Goal: Navigation & Orientation: Find specific page/section

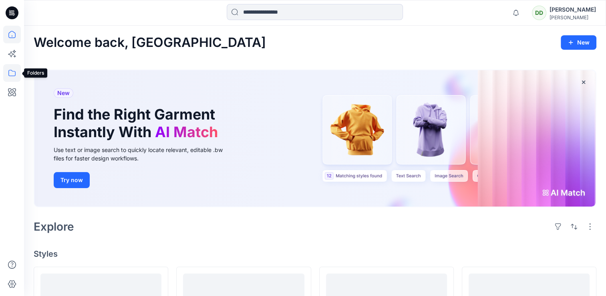
click at [14, 72] on icon at bounding box center [12, 73] width 18 height 18
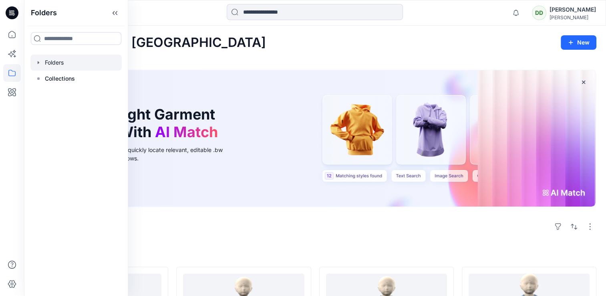
click at [60, 63] on div at bounding box center [75, 62] width 91 height 16
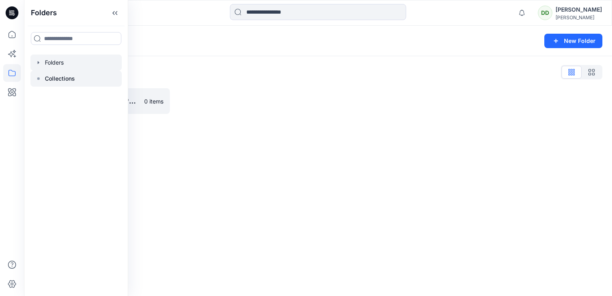
click at [67, 73] on div "Collections" at bounding box center [75, 78] width 91 height 16
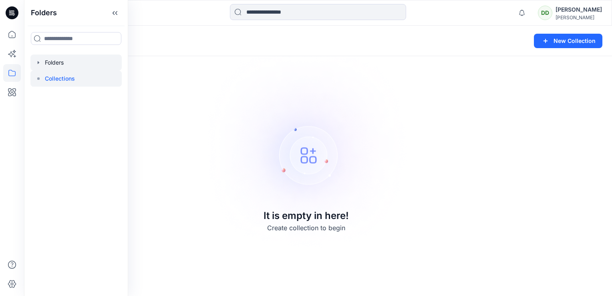
click at [61, 60] on div at bounding box center [75, 62] width 91 height 16
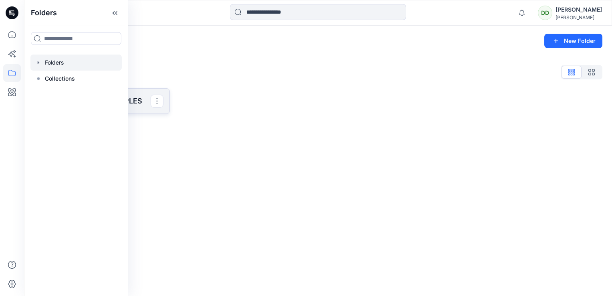
click at [138, 98] on p "SAINSBURY 3D SAMPLES" at bounding box center [100, 100] width 99 height 11
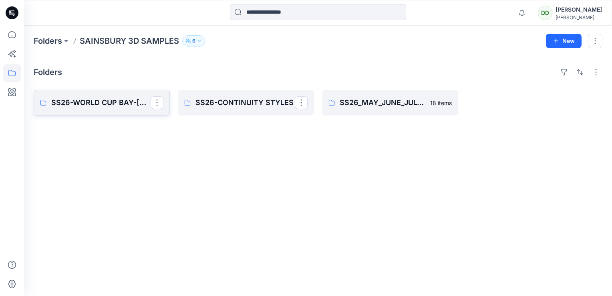
click at [70, 105] on p "SS26-WORLD CUP BAY-[PERSON_NAME]" at bounding box center [100, 102] width 99 height 11
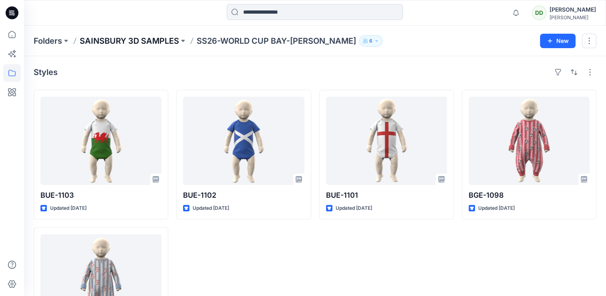
click at [153, 38] on p "SAINSBURY 3D SAMPLES" at bounding box center [129, 40] width 99 height 11
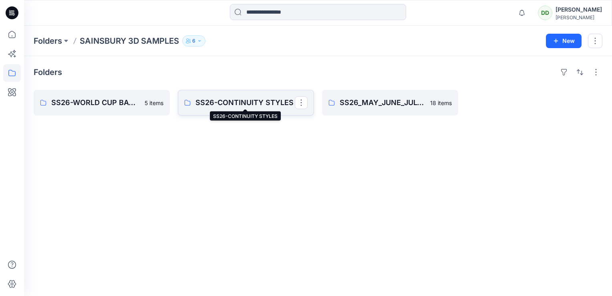
click at [256, 95] on link "SS26-CONTINUITY STYLES" at bounding box center [246, 103] width 136 height 26
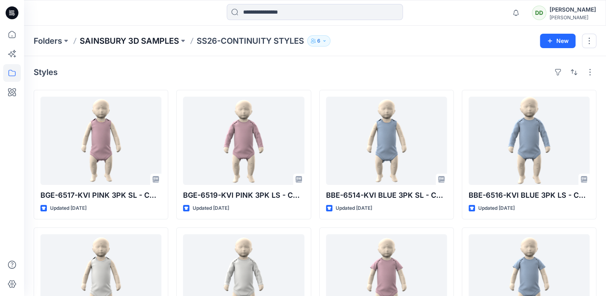
click at [164, 34] on div "Folders SAINSBURY 3D SAMPLES SS26-CONTINUITY STYLES 6 New" at bounding box center [315, 41] width 582 height 30
click at [162, 39] on p "SAINSBURY 3D SAMPLES" at bounding box center [129, 40] width 99 height 11
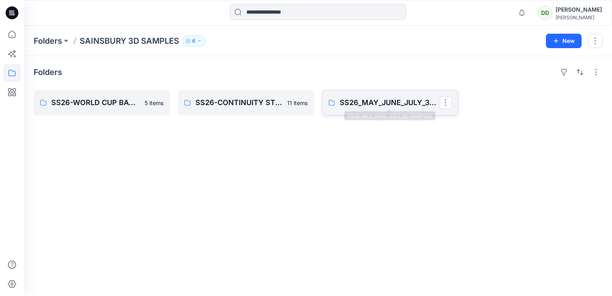
click at [380, 99] on p "SS26_MAY_JUNE_JULY_3D SAMPLES" at bounding box center [389, 102] width 99 height 11
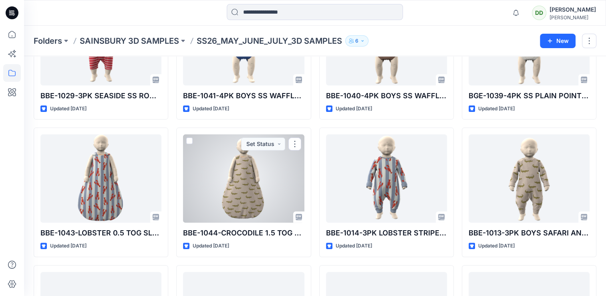
scroll to position [240, 0]
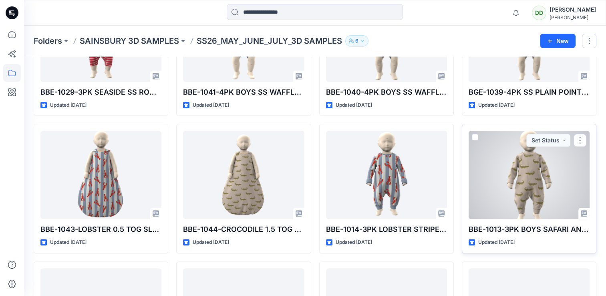
click at [501, 171] on div at bounding box center [529, 175] width 121 height 88
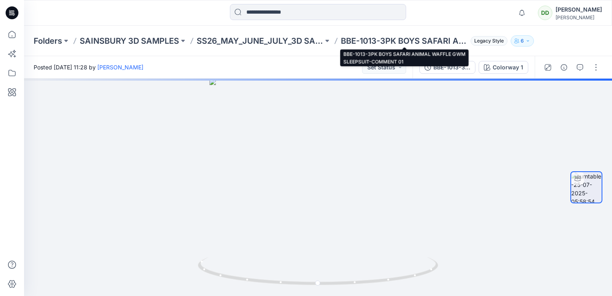
click at [441, 40] on p "BBE-1013-3PK BOYS SAFARI ANIMAL WAFFLE GWM SLEEPSUIT-COMMENT 01" at bounding box center [404, 40] width 127 height 11
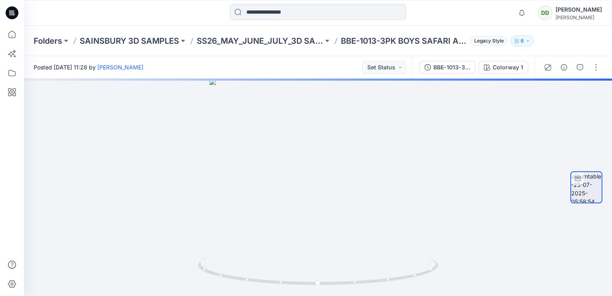
click at [441, 40] on p "BBE-1013-3PK BOYS SAFARI ANIMAL WAFFLE GWM SLEEPSUIT-COMMENT 01" at bounding box center [404, 40] width 127 height 11
click at [349, 52] on div "Folders SAINSBURY 3D SAMPLES SS26_MAY_JUNE_JULY_3D SAMPLES BBE-1013-3PK BOYS SA…" at bounding box center [318, 41] width 588 height 30
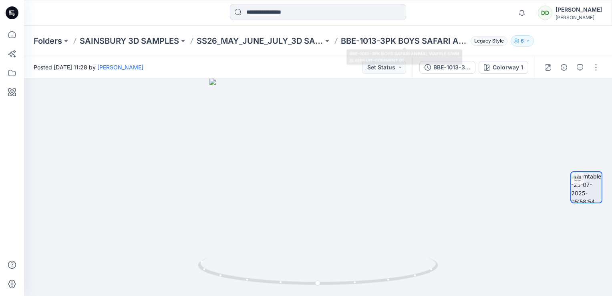
click at [301, 54] on div "Folders SAINSBURY 3D SAMPLES SS26_MAY_JUNE_JULY_3D SAMPLES BBE-1013-3PK BOYS SA…" at bounding box center [318, 41] width 588 height 30
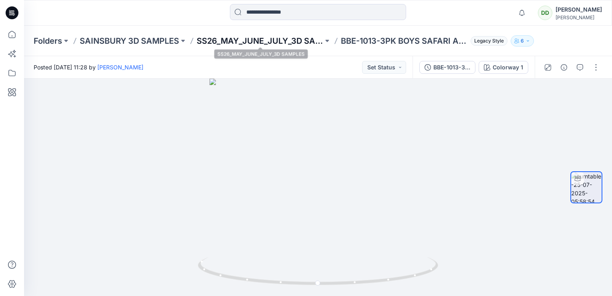
click at [240, 42] on p "SS26_MAY_JUNE_JULY_3D SAMPLES" at bounding box center [260, 40] width 127 height 11
